Goal: Find contact information: Find contact information

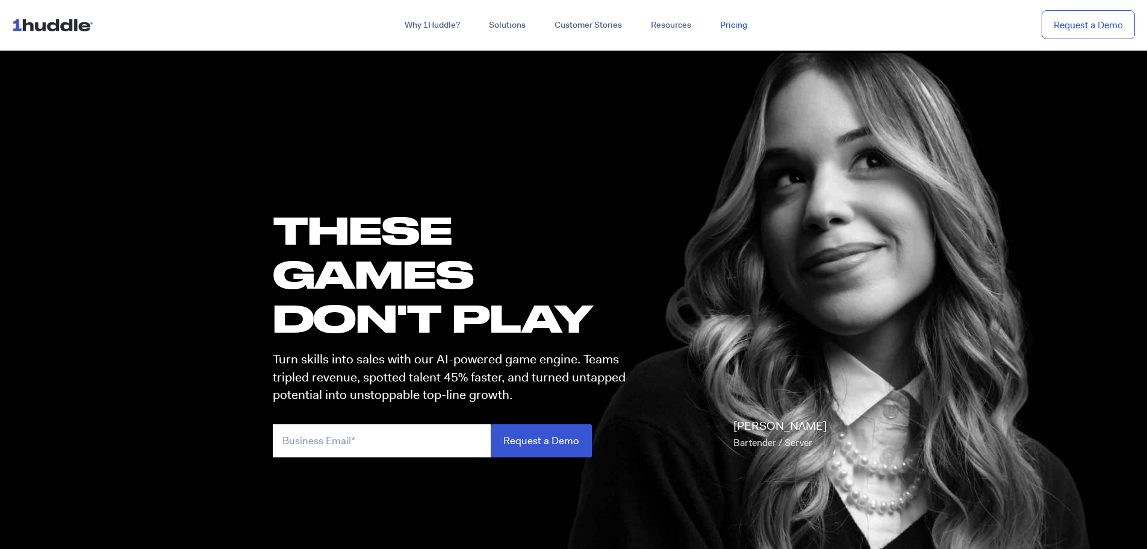
click at [737, 23] on link "Pricing" at bounding box center [734, 25] width 56 height 22
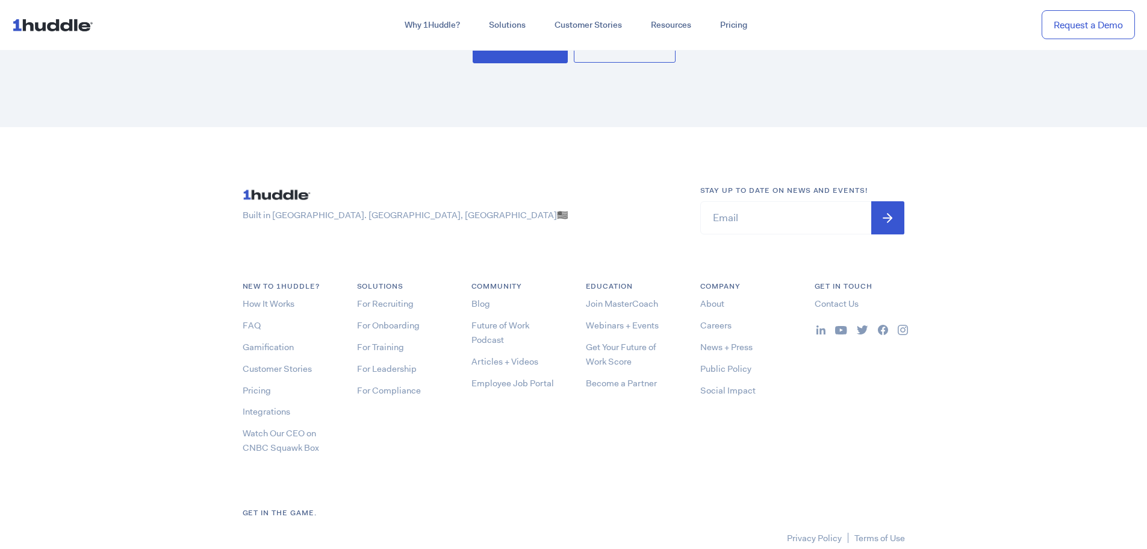
scroll to position [3757, 0]
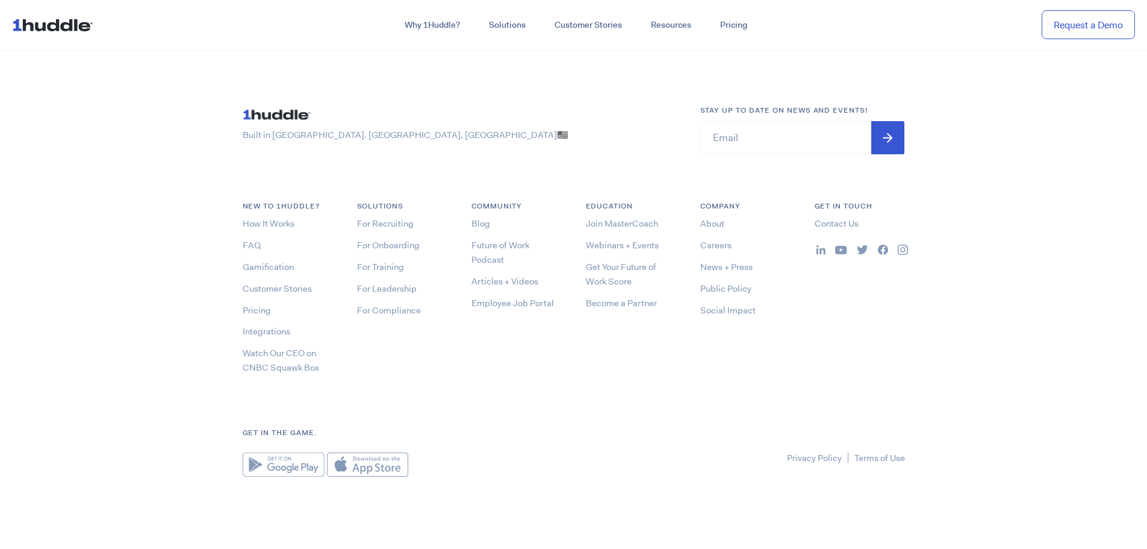
click at [821, 249] on img at bounding box center [821, 249] width 9 height 9
click at [882, 247] on img at bounding box center [883, 250] width 10 height 10
click at [834, 221] on link "Contact Us" at bounding box center [837, 223] width 44 height 12
